Goal: Task Accomplishment & Management: Manage account settings

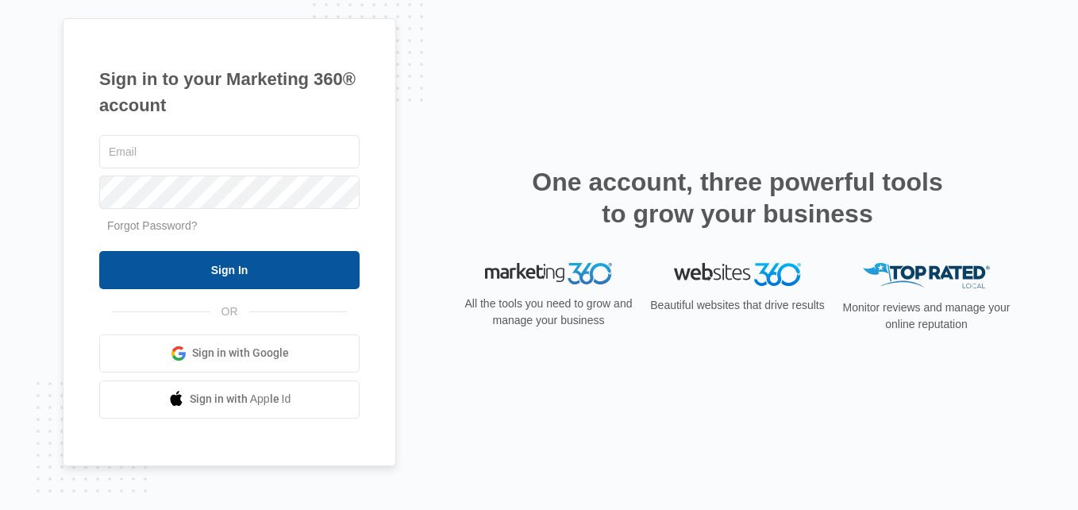
type input "[PERSON_NAME][EMAIL_ADDRESS][DOMAIN_NAME]"
click at [233, 278] on input "Sign In" at bounding box center [229, 270] width 260 height 38
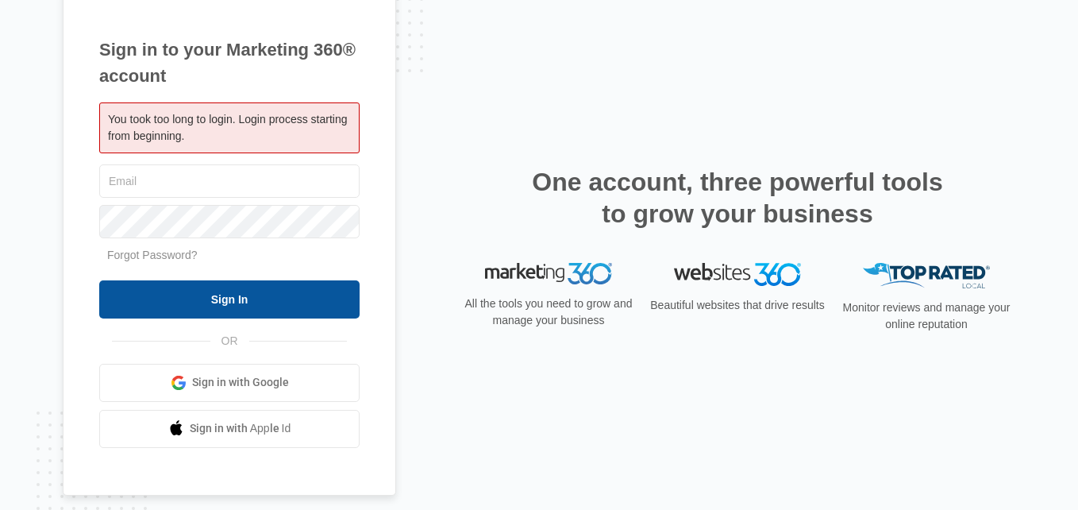
type input "[PERSON_NAME][EMAIL_ADDRESS][DOMAIN_NAME]"
click at [233, 289] on input "Sign In" at bounding box center [229, 299] width 260 height 38
